Goal: Information Seeking & Learning: Check status

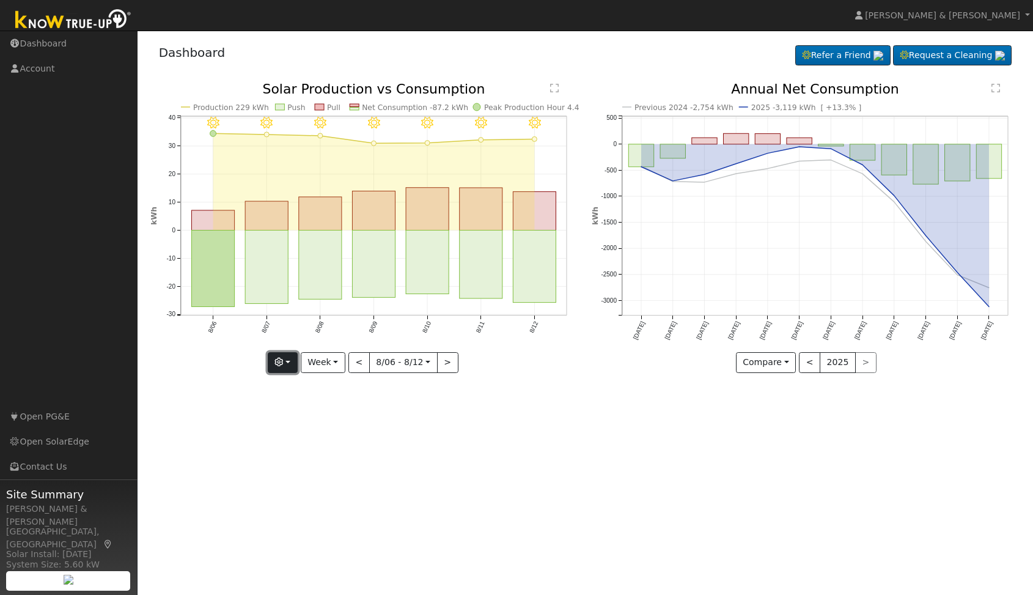
click at [291, 363] on button "button" at bounding box center [283, 362] width 30 height 21
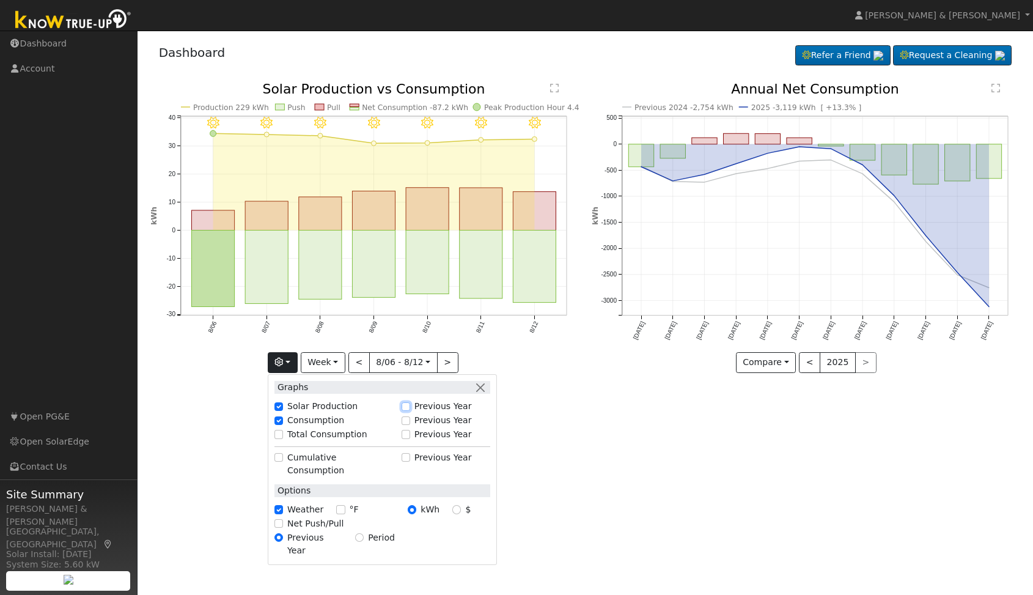
click at [410, 406] on input "Previous Year" at bounding box center [406, 406] width 9 height 9
checkbox input "true"
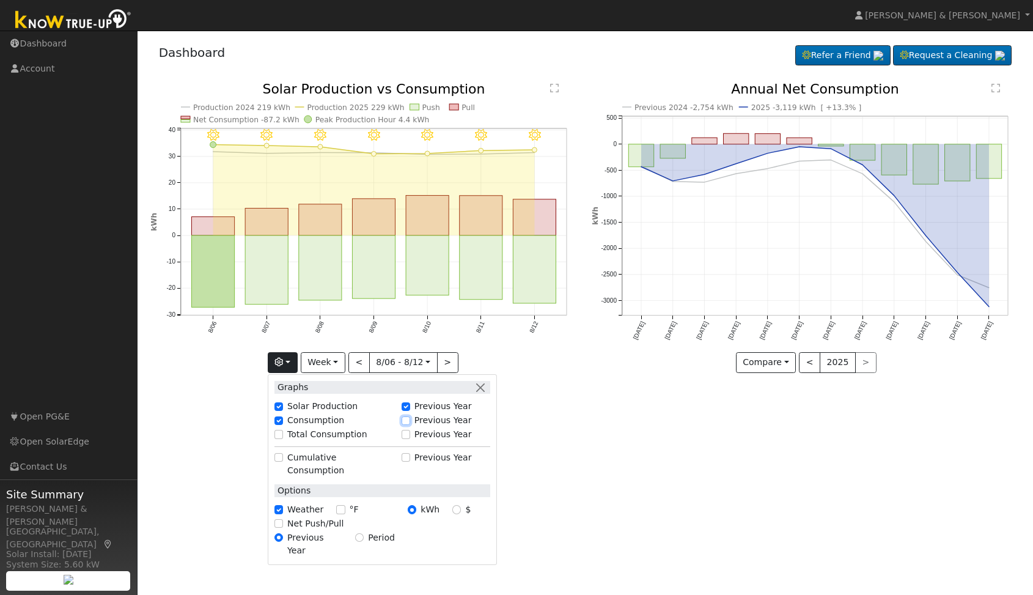
click at [407, 420] on input "Previous Year" at bounding box center [406, 420] width 9 height 9
checkbox input "true"
click at [410, 406] on input "Previous Year" at bounding box center [406, 406] width 9 height 9
checkbox input "true"
checkbox input "false"
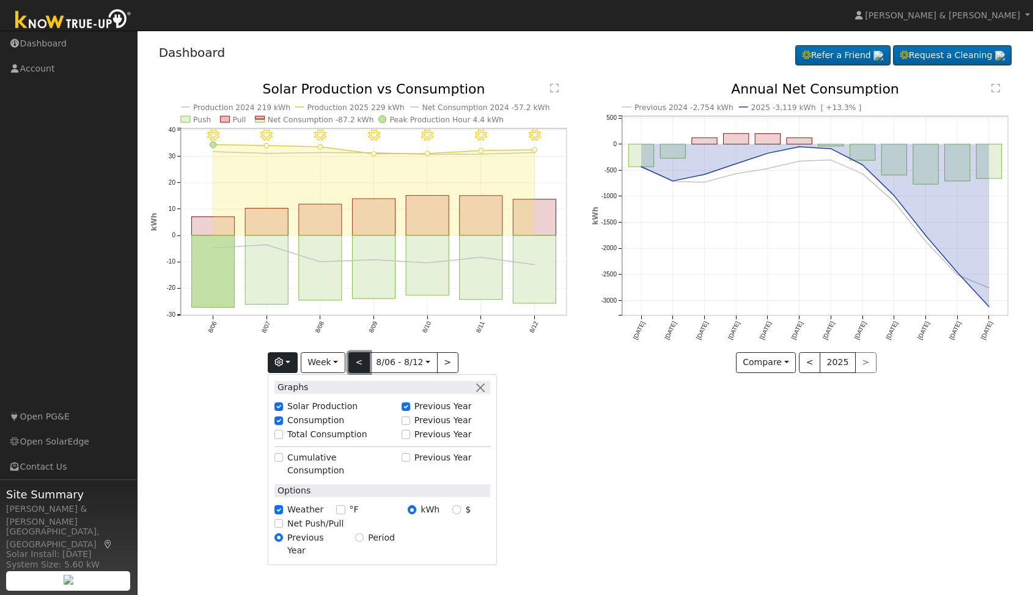
click at [358, 363] on button "<" at bounding box center [358, 362] width 21 height 21
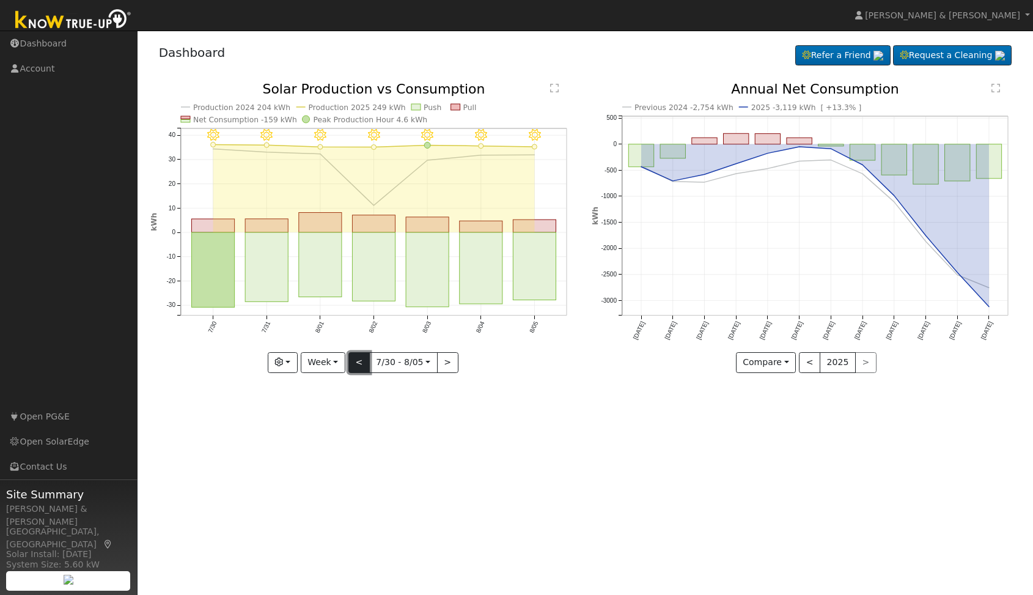
click at [361, 365] on button "<" at bounding box center [358, 362] width 21 height 21
click at [447, 366] on button ">" at bounding box center [447, 362] width 21 height 21
type input "[DATE]"
click at [427, 364] on input "[DATE]" at bounding box center [403, 363] width 67 height 20
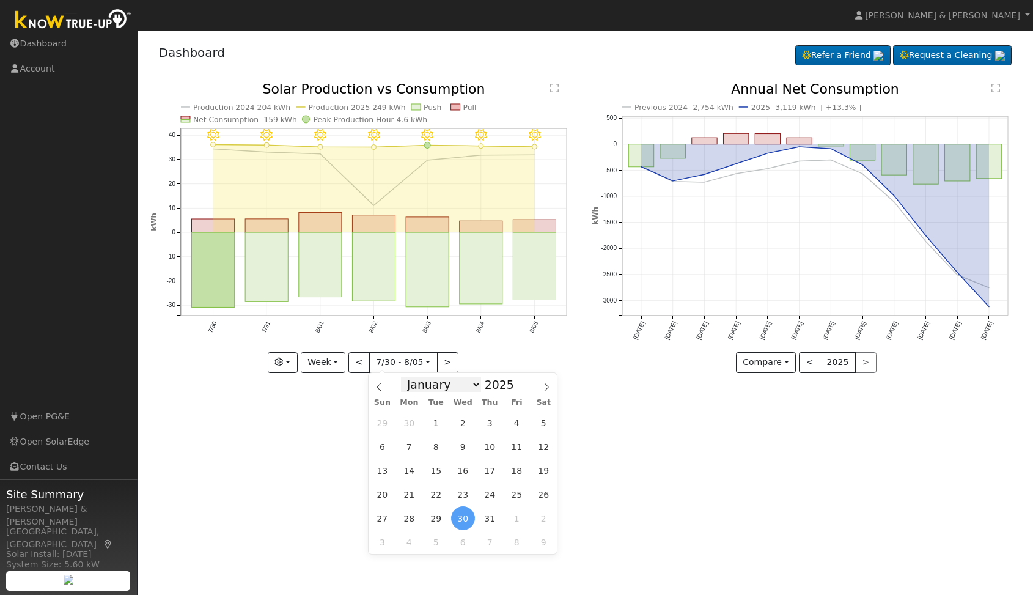
select select "5"
click option "June" at bounding box center [0, 0] width 0 height 0
click at [516, 390] on span at bounding box center [520, 387] width 9 height 7
type input "2024"
click at [527, 446] on span "7" at bounding box center [517, 447] width 24 height 24
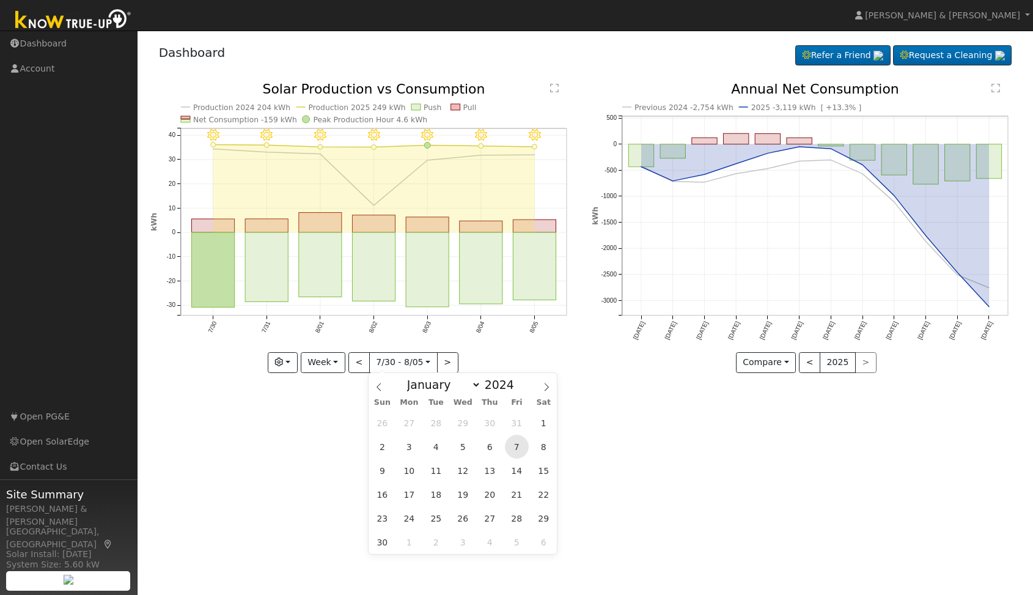
type input "[DATE]"
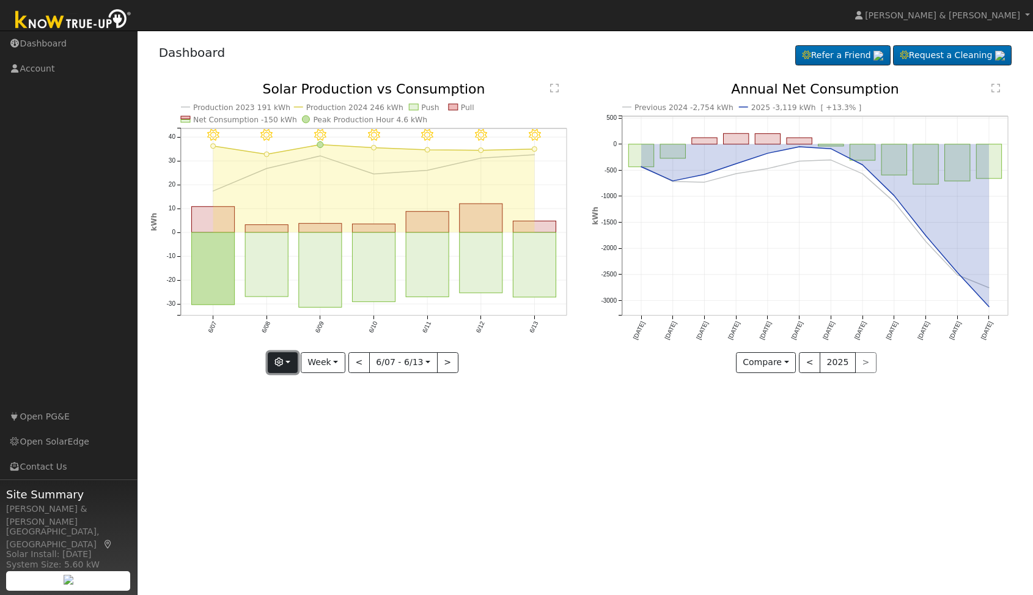
click at [297, 362] on button "button" at bounding box center [283, 362] width 30 height 21
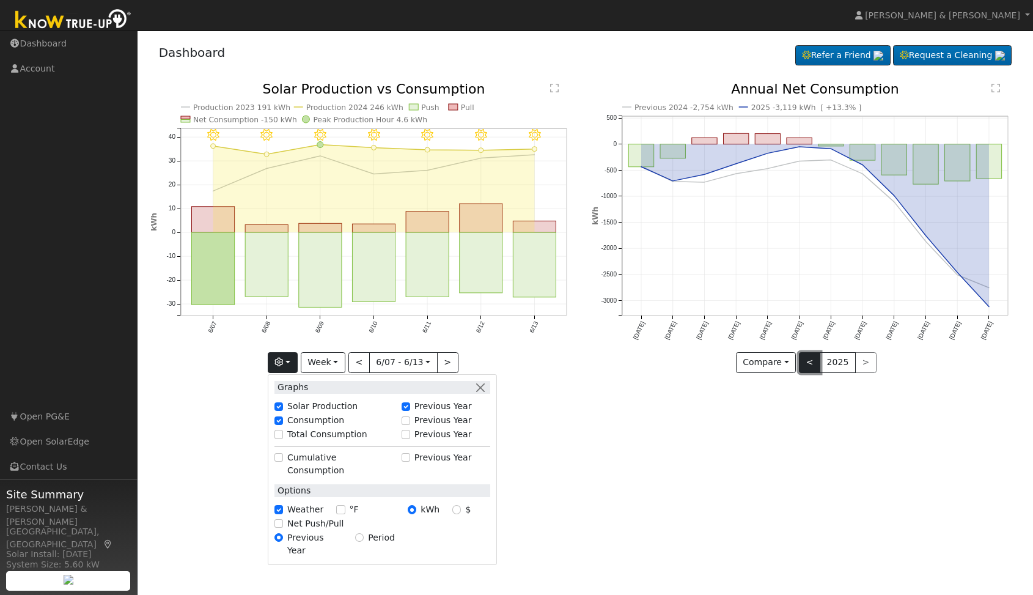
click at [812, 366] on button "<" at bounding box center [809, 362] width 21 height 21
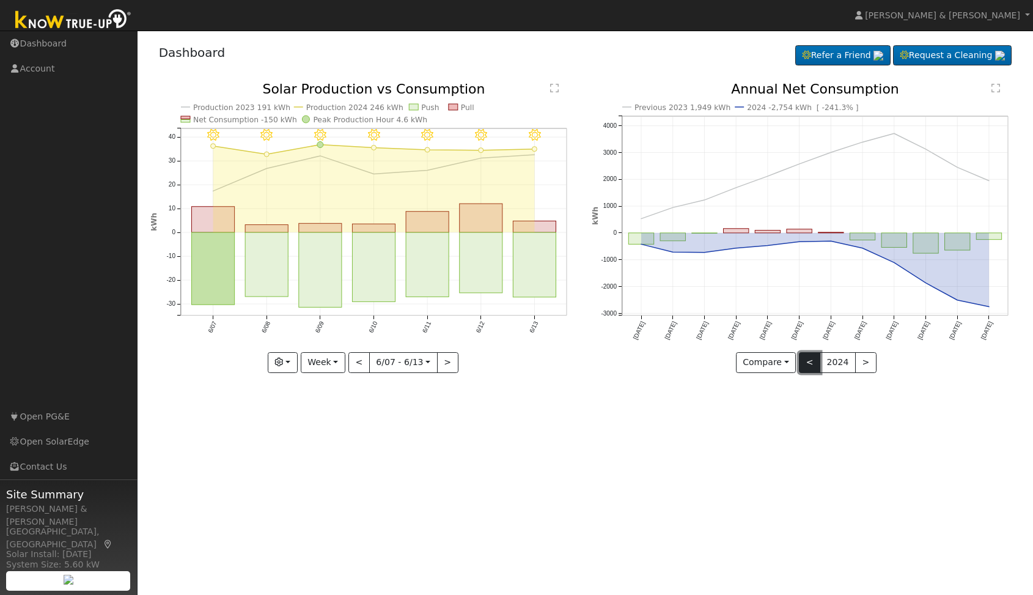
click at [810, 364] on button "<" at bounding box center [809, 362] width 21 height 21
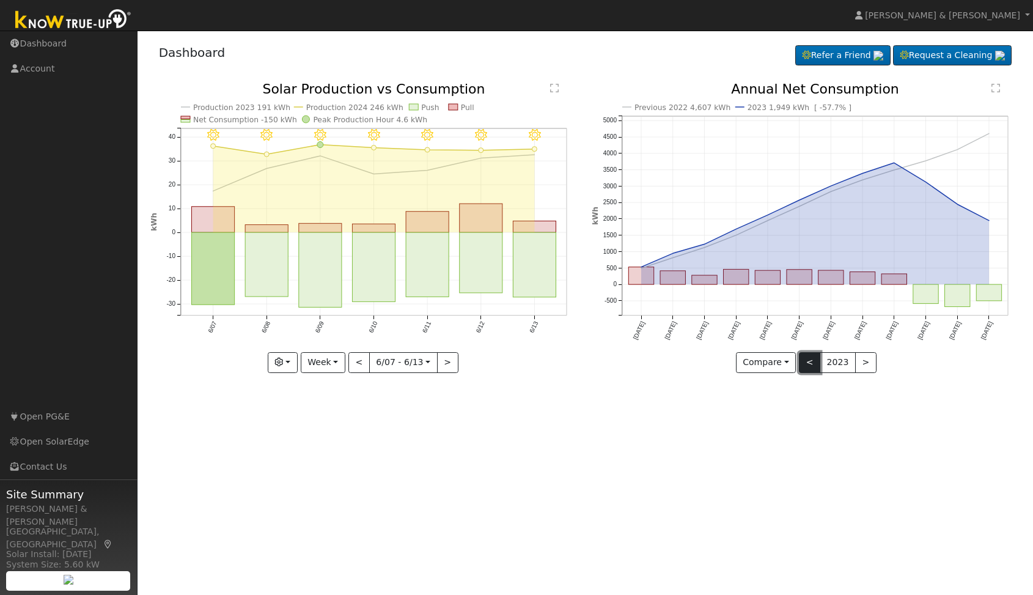
click at [807, 366] on button "<" at bounding box center [809, 362] width 21 height 21
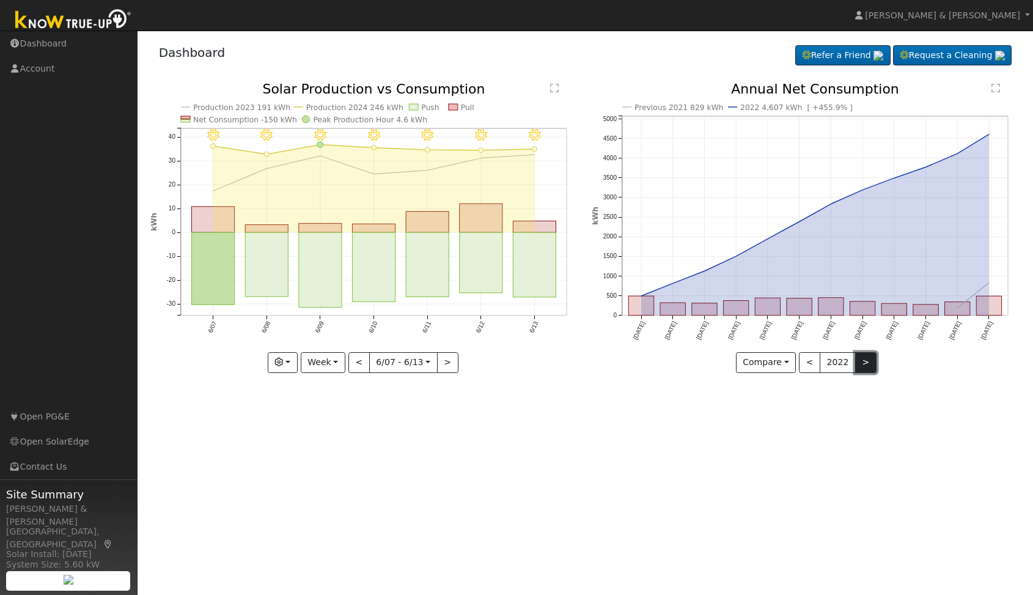
click at [866, 369] on button ">" at bounding box center [865, 362] width 21 height 21
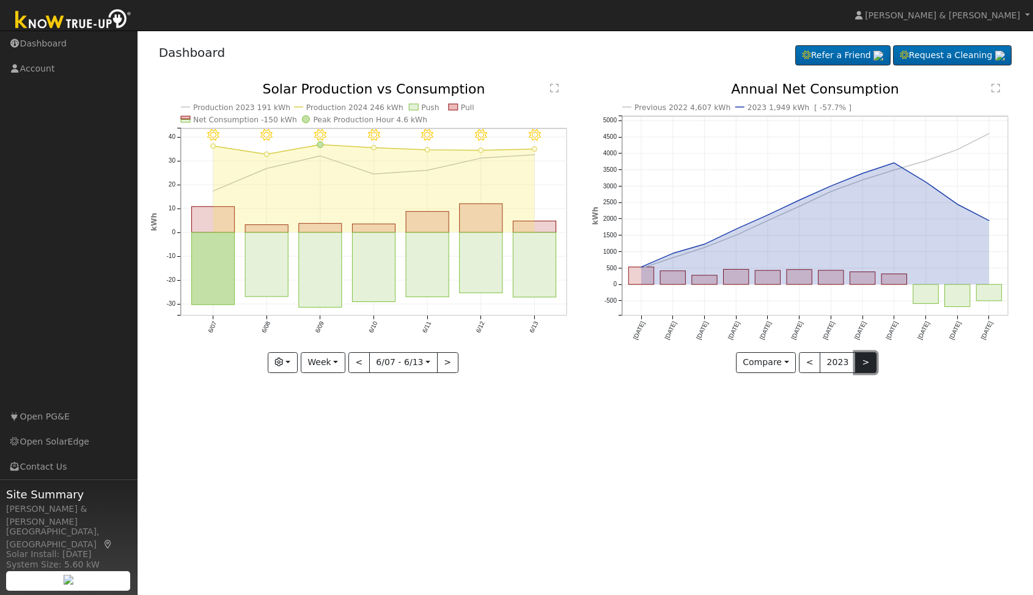
click at [865, 369] on button ">" at bounding box center [865, 362] width 21 height 21
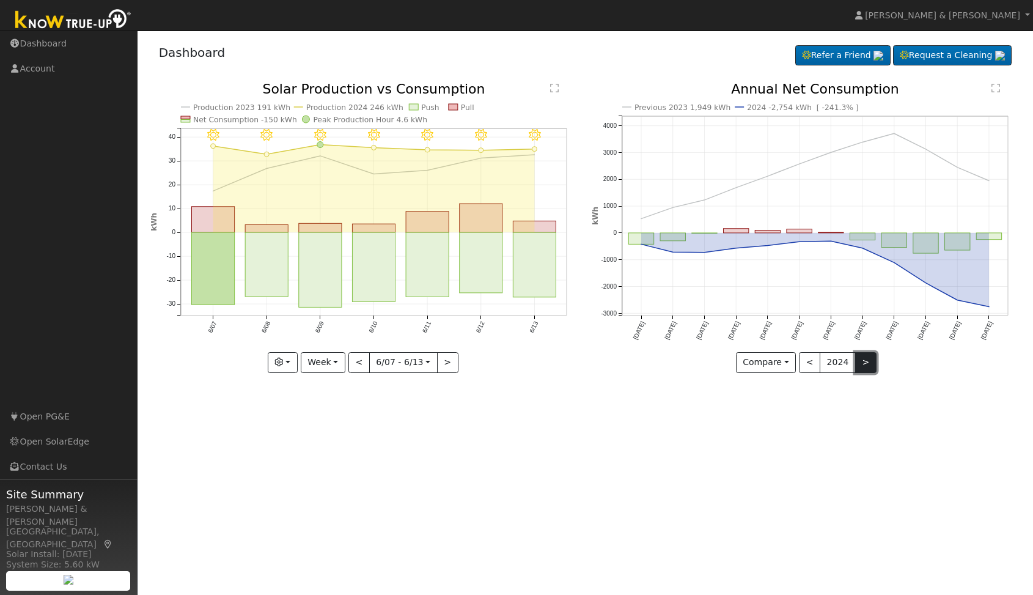
click at [865, 369] on button ">" at bounding box center [865, 362] width 21 height 21
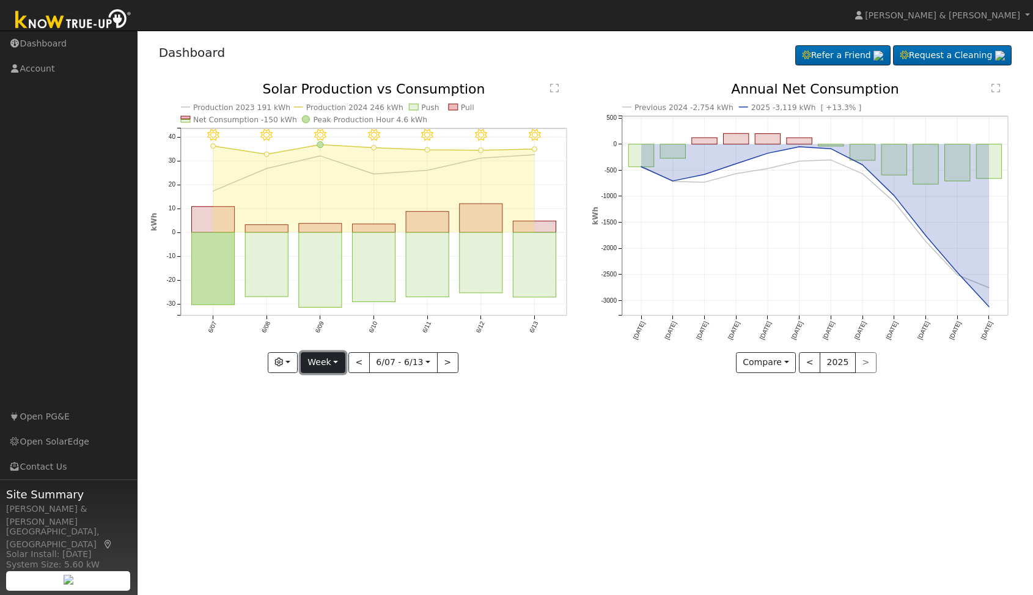
click at [332, 364] on button "Week" at bounding box center [323, 362] width 45 height 21
click at [332, 455] on link "Custom" at bounding box center [343, 456] width 85 height 17
click at [471, 365] on button "day" at bounding box center [470, 362] width 38 height 21
click at [473, 422] on link "Month" at bounding box center [494, 421] width 85 height 17
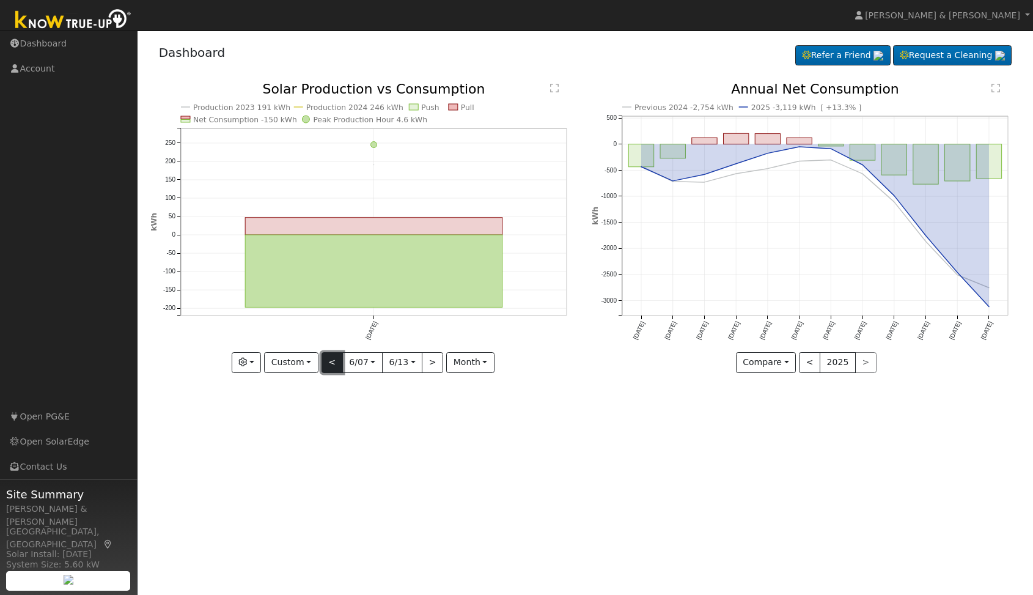
click at [329, 366] on button "<" at bounding box center [332, 362] width 21 height 21
type input "[DATE]"
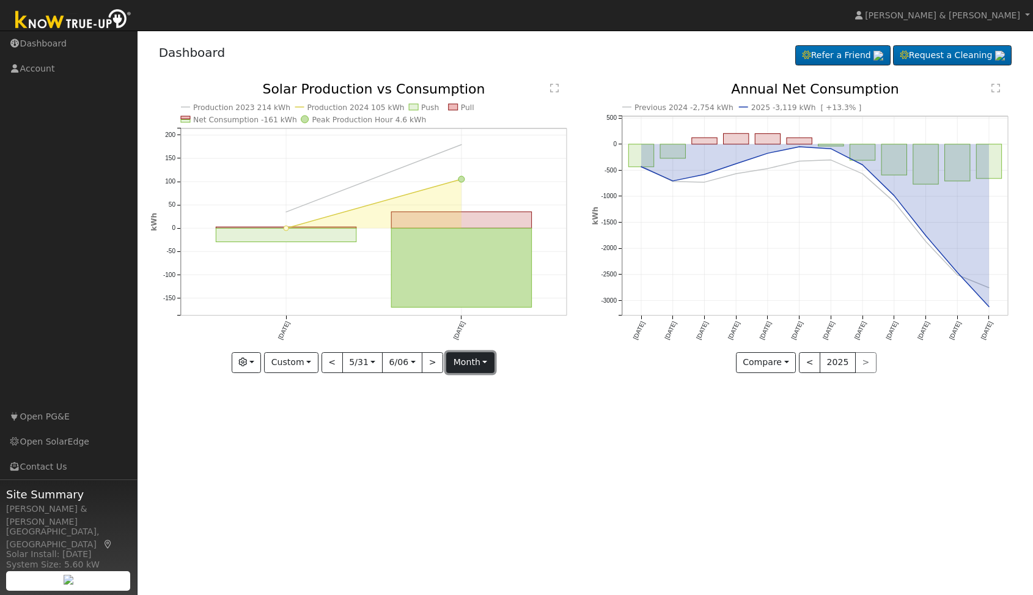
click at [481, 365] on button "month" at bounding box center [470, 362] width 48 height 21
click at [564, 406] on div "User Profile First name Last name Email Email Notifications No Emails No Emails…" at bounding box center [585, 313] width 895 height 564
click at [307, 364] on button "Custom" at bounding box center [291, 362] width 54 height 21
click at [242, 423] on div "User Profile First name Last name Email Email Notifications No Emails No Emails…" at bounding box center [585, 313] width 895 height 564
click at [258, 359] on button "button" at bounding box center [247, 362] width 30 height 21
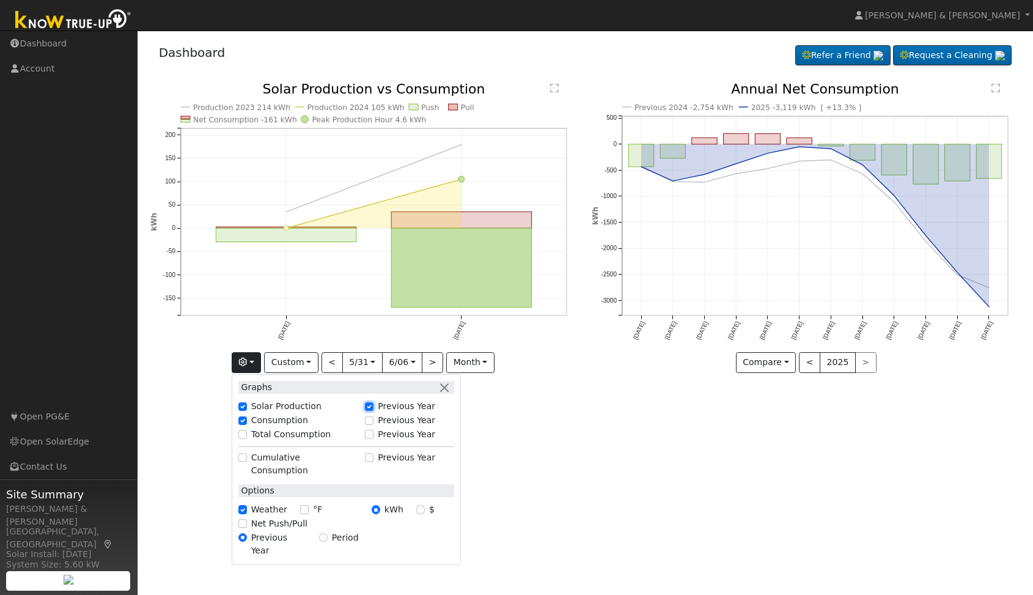
click at [372, 405] on input "Previous Year" at bounding box center [369, 406] width 9 height 9
checkbox input "false"
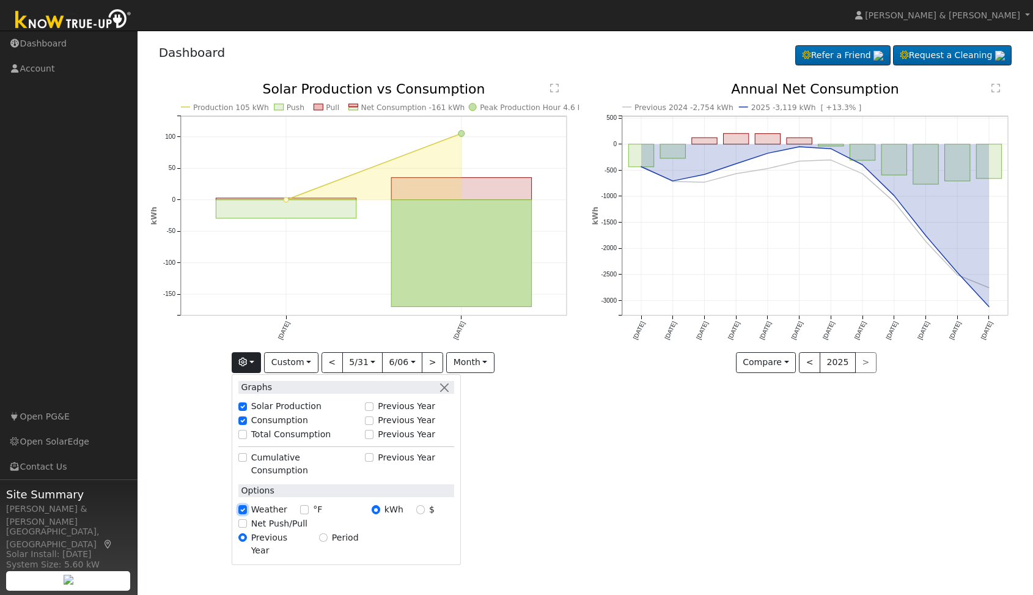
click at [244, 505] on input "Weather" at bounding box center [242, 509] width 9 height 9
checkbox input "false"
click at [246, 418] on input "Consumption" at bounding box center [242, 420] width 9 height 9
checkbox input "false"
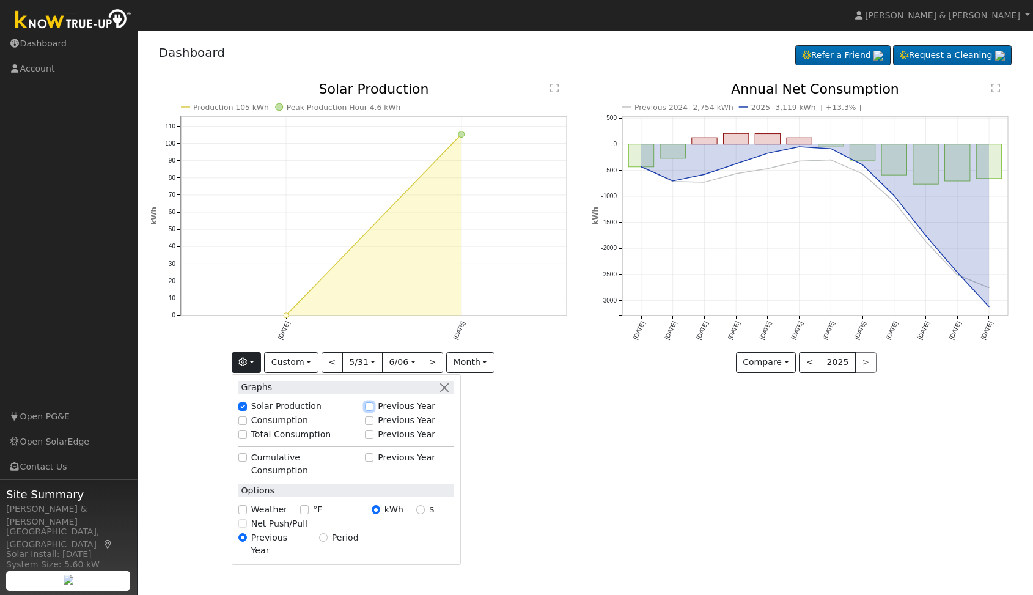
click at [369, 406] on input "Previous Year" at bounding box center [369, 406] width 9 height 9
checkbox input "true"
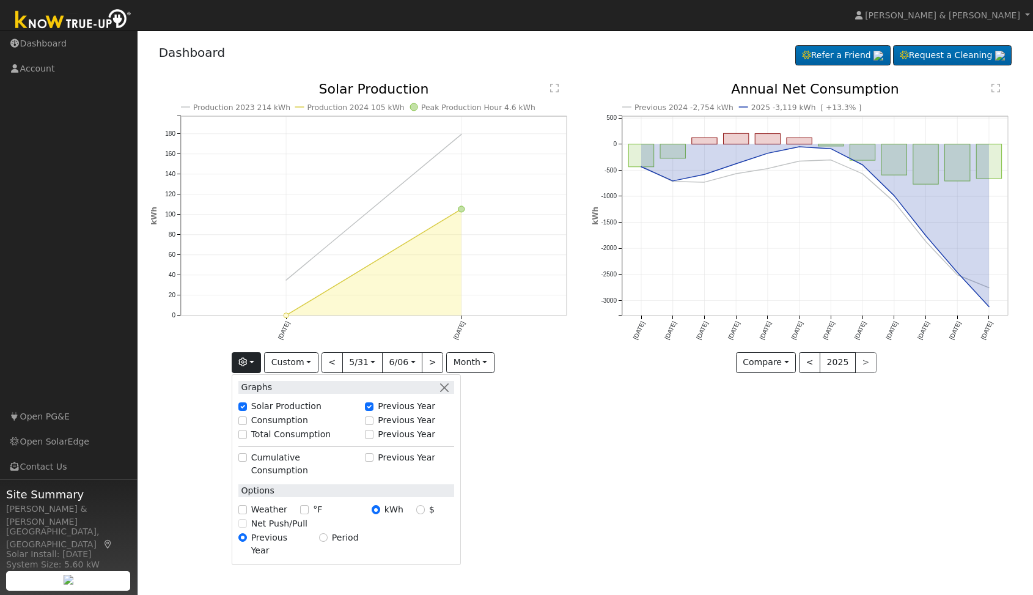
click at [507, 394] on div "User Profile First name Last name Email Email Notifications No Emails No Emails…" at bounding box center [585, 313] width 895 height 564
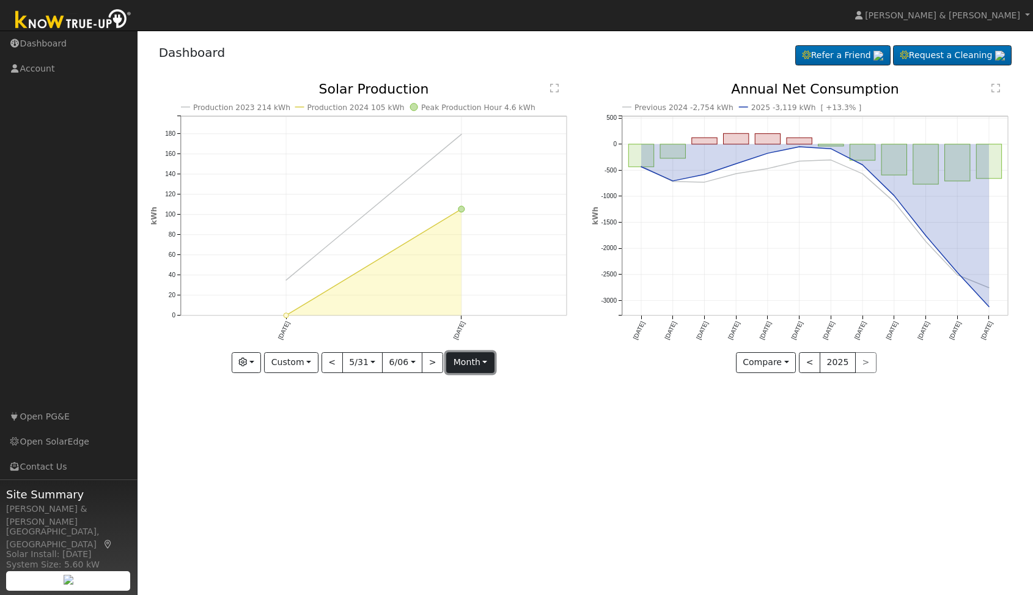
click at [482, 362] on button "month" at bounding box center [470, 362] width 48 height 21
click at [471, 401] on link "Day" at bounding box center [489, 404] width 85 height 17
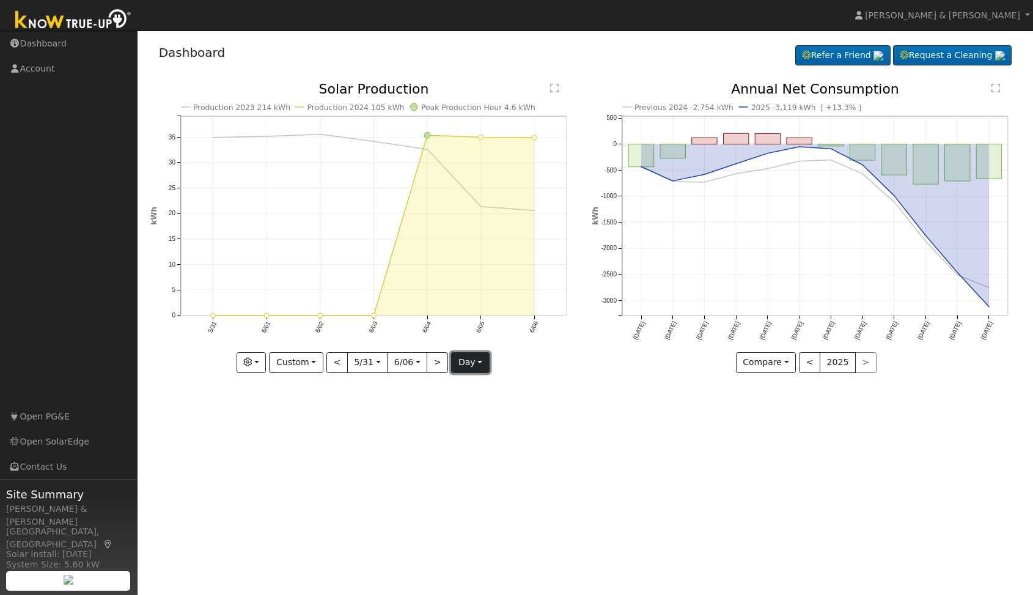
click at [472, 363] on button "day" at bounding box center [470, 362] width 38 height 21
click at [479, 421] on link "Month" at bounding box center [494, 421] width 85 height 17
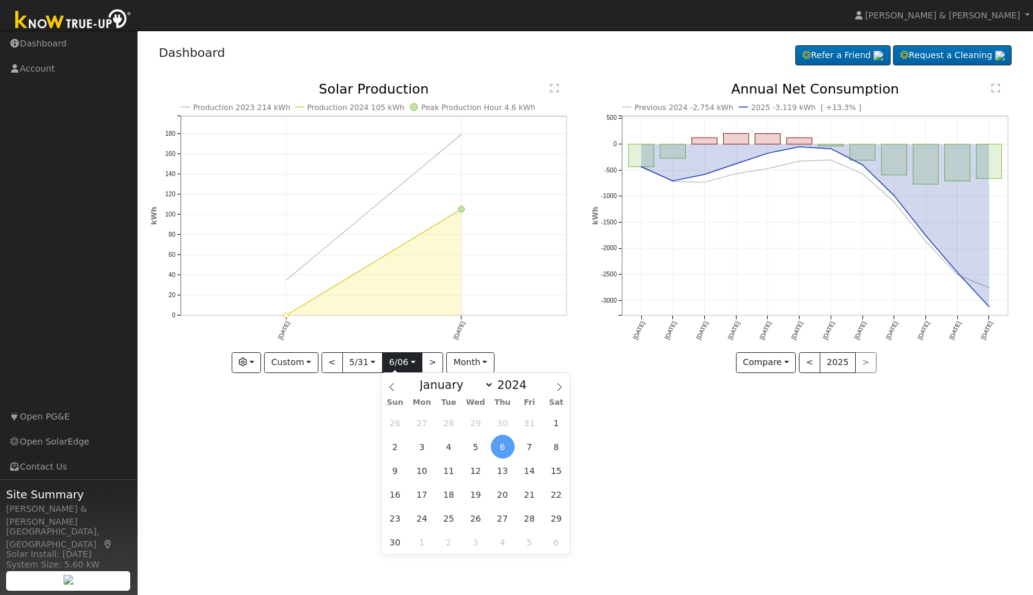
click at [414, 366] on input "[DATE]" at bounding box center [402, 363] width 39 height 20
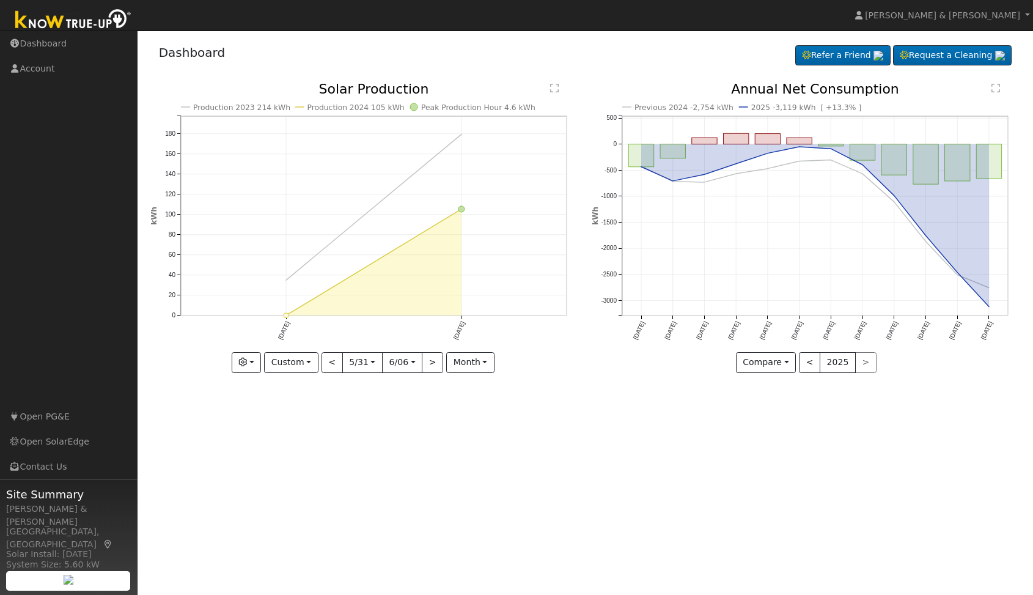
click at [359, 399] on div "User Profile First name Last name Email Email Notifications No Emails No Emails…" at bounding box center [585, 313] width 895 height 564
click at [788, 367] on button "Compare" at bounding box center [766, 362] width 61 height 21
click at [781, 403] on link "Current Year" at bounding box center [784, 404] width 95 height 17
click at [803, 366] on button "<" at bounding box center [806, 362] width 21 height 21
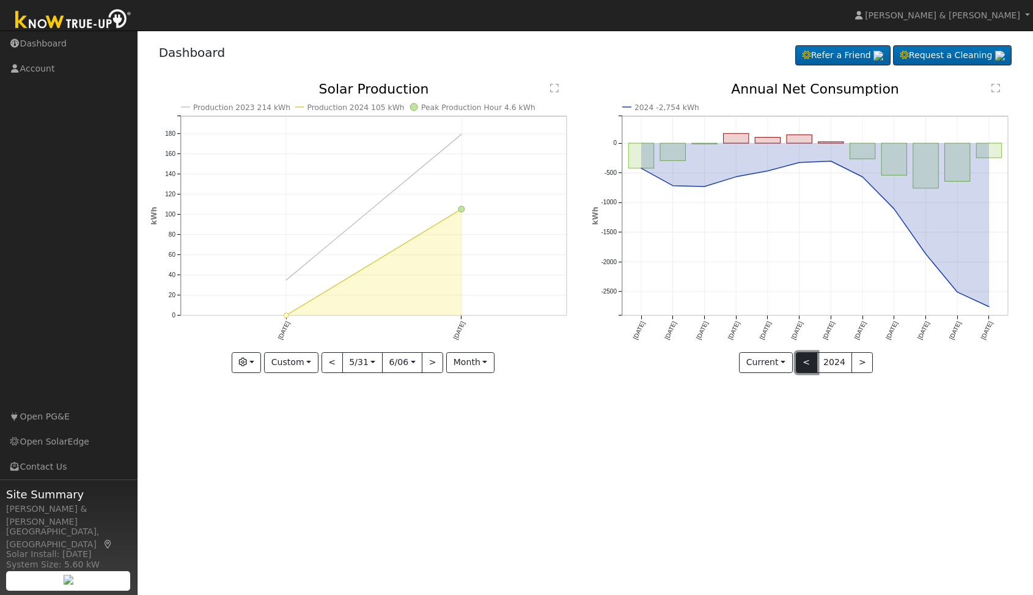
click at [803, 366] on button "<" at bounding box center [806, 362] width 21 height 21
